Goal: Use online tool/utility

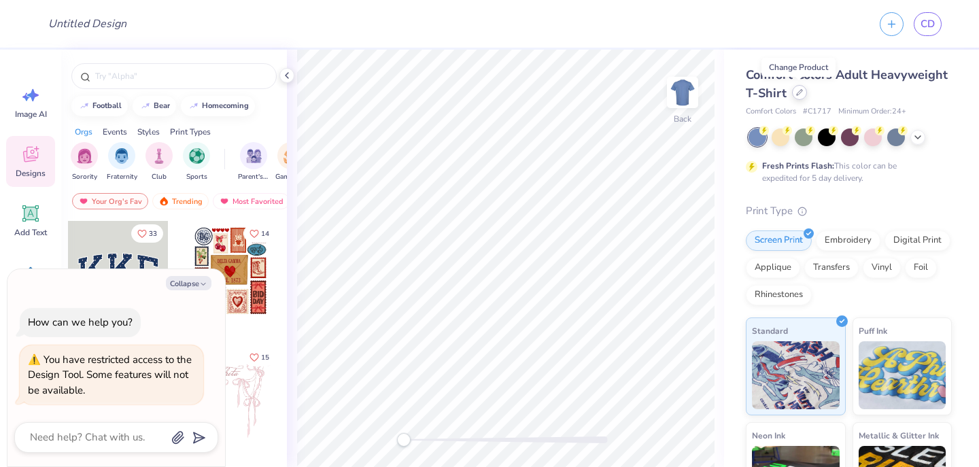
type textarea "x"
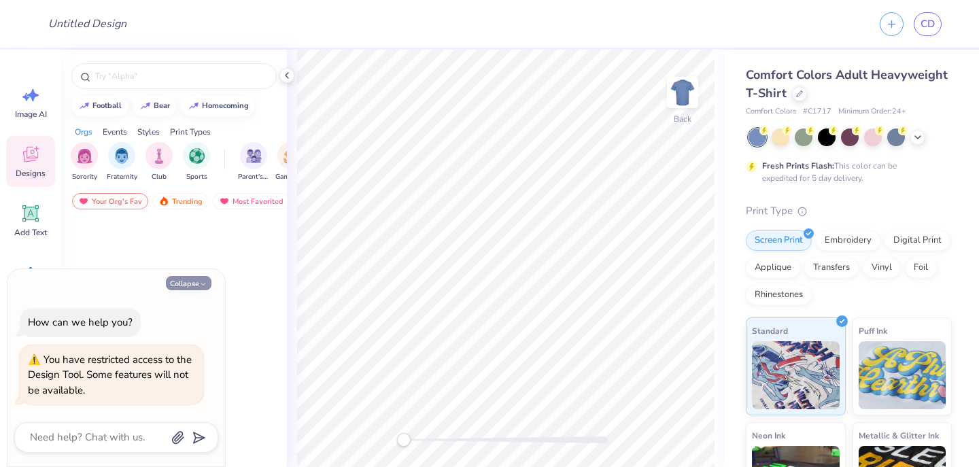
click at [187, 279] on button "Collapse" at bounding box center [189, 283] width 46 height 14
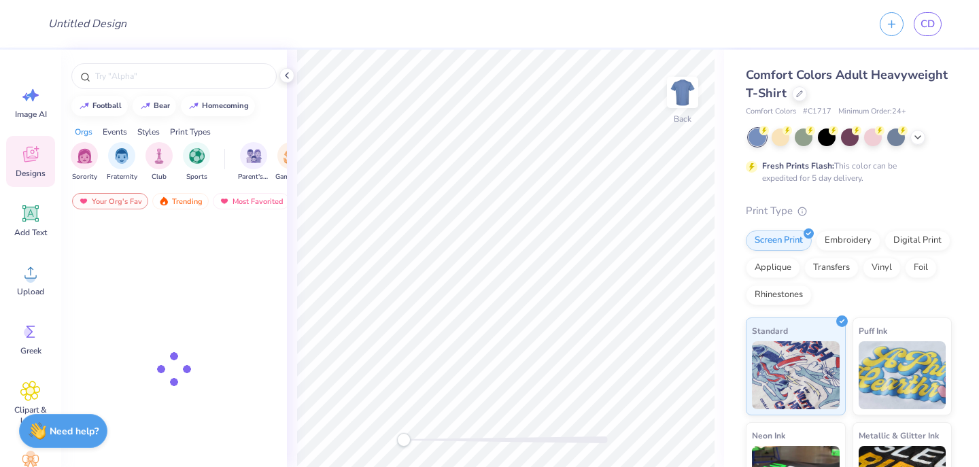
type textarea "x"
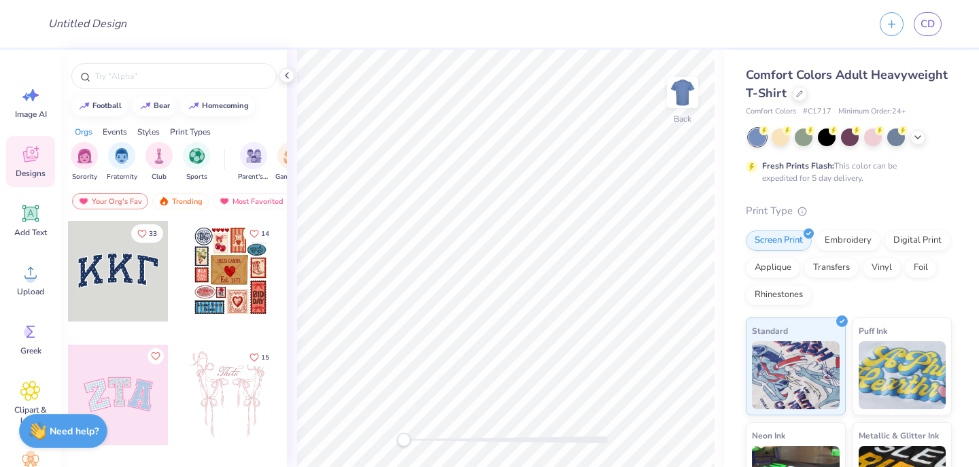
click at [144, 277] on div at bounding box center [118, 271] width 101 height 101
